Goal: Find specific page/section: Find specific page/section

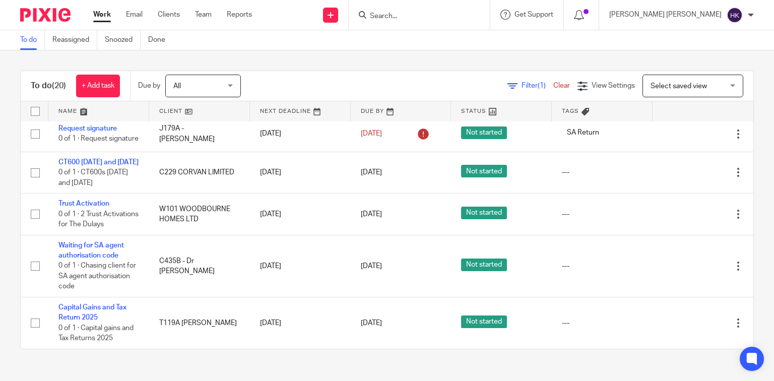
scroll to position [766, 0]
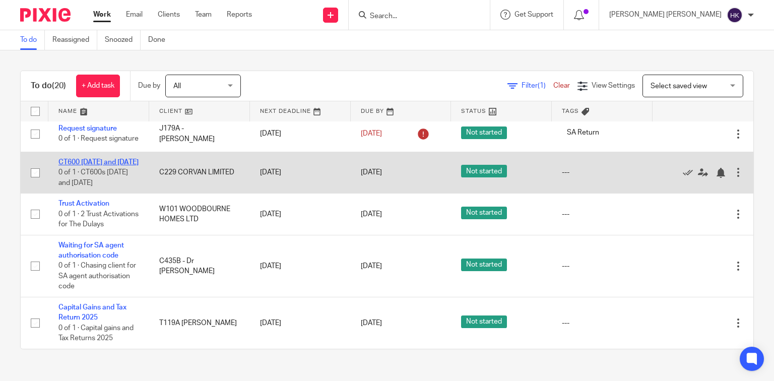
click at [90, 159] on link "CT600 [DATE] and [DATE]" at bounding box center [98, 162] width 80 height 7
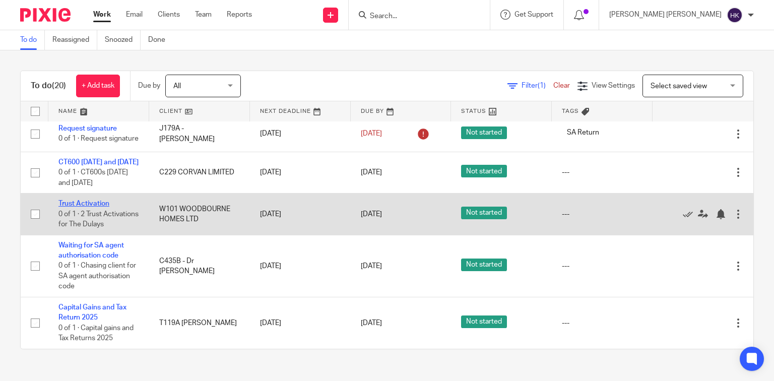
scroll to position [796, 0]
